Goal: Check status: Check status

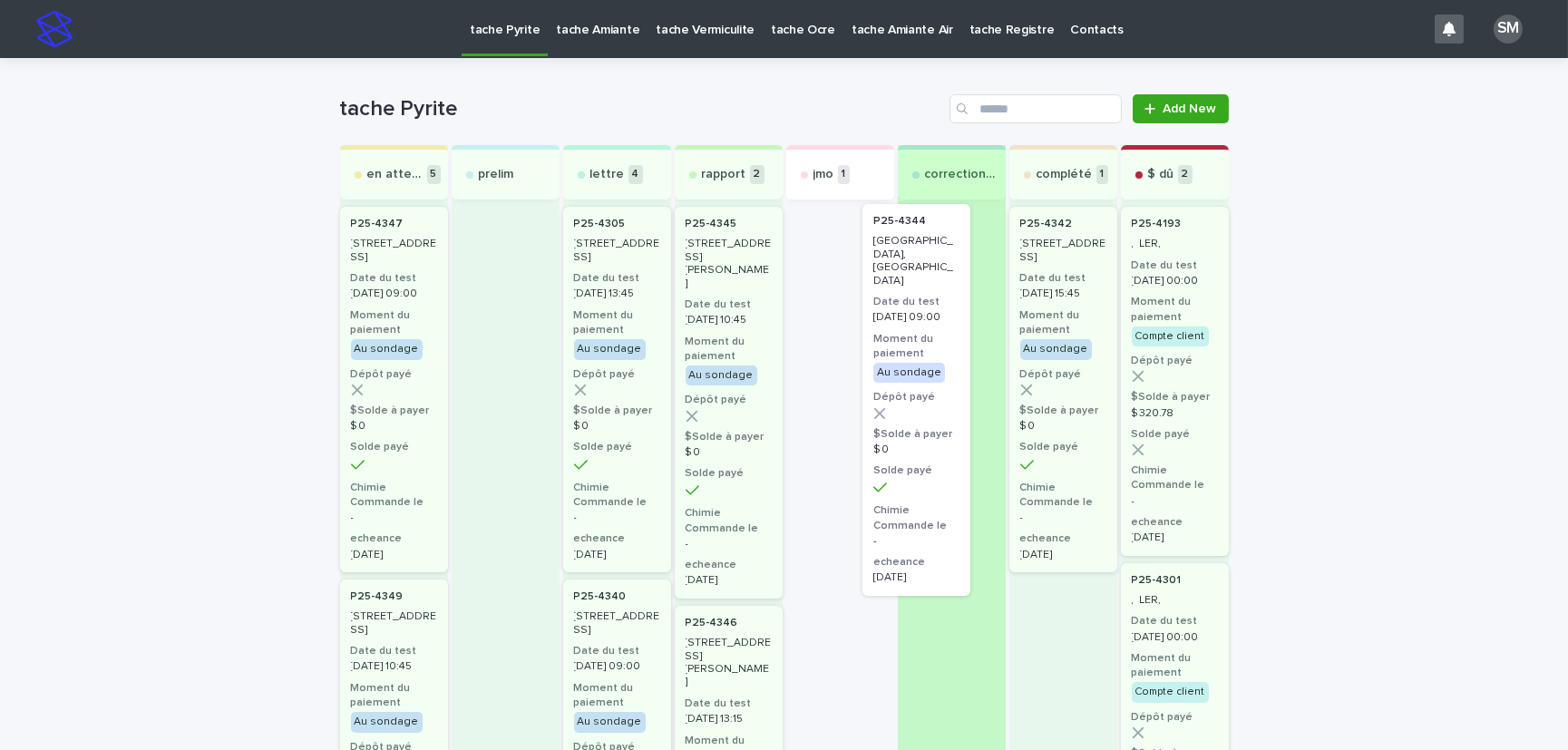
drag, startPoint x: 847, startPoint y: 278, endPoint x: 931, endPoint y: 271, distance: 84.3
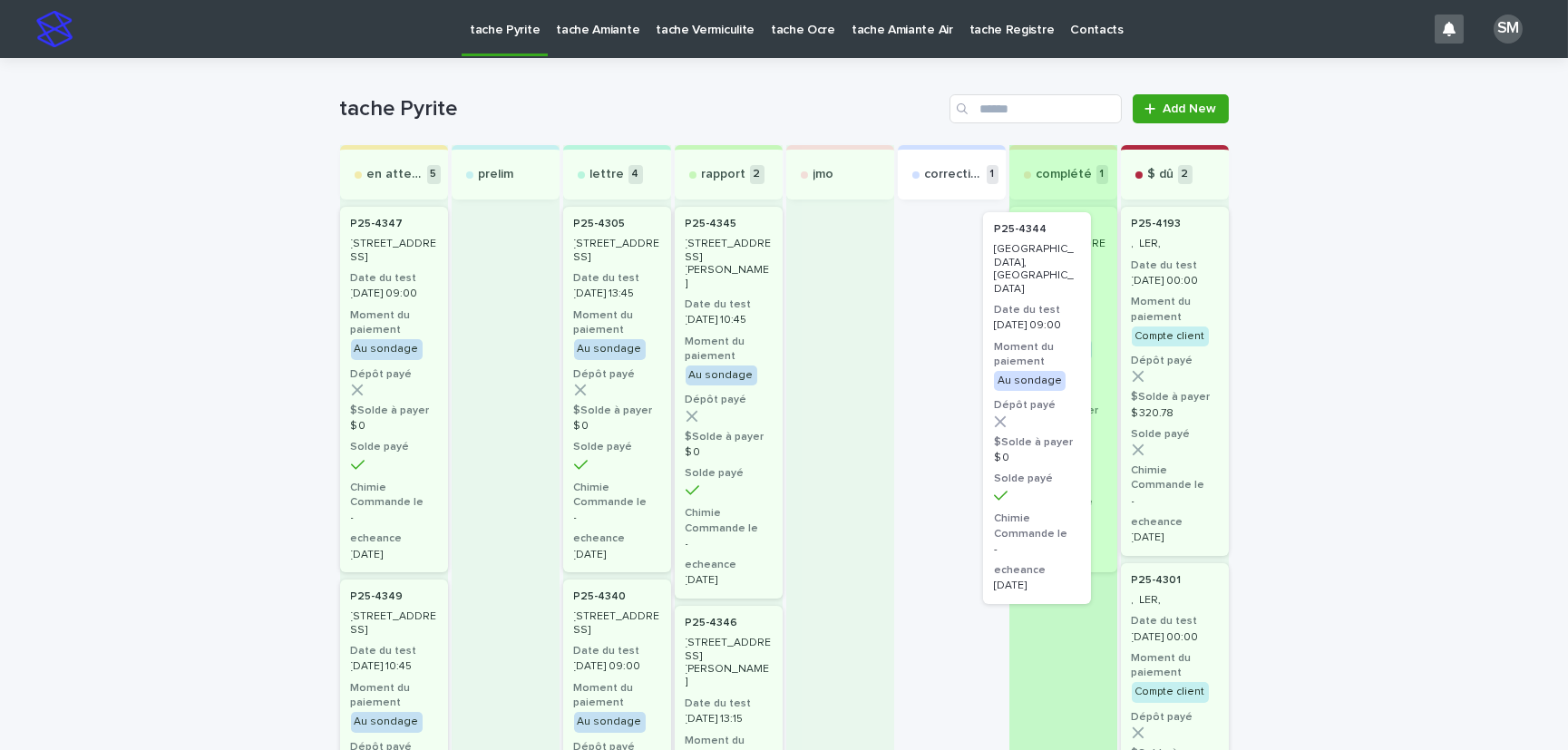
drag, startPoint x: 942, startPoint y: 242, endPoint x: 1045, endPoint y: 246, distance: 103.1
